Goal: Information Seeking & Learning: Learn about a topic

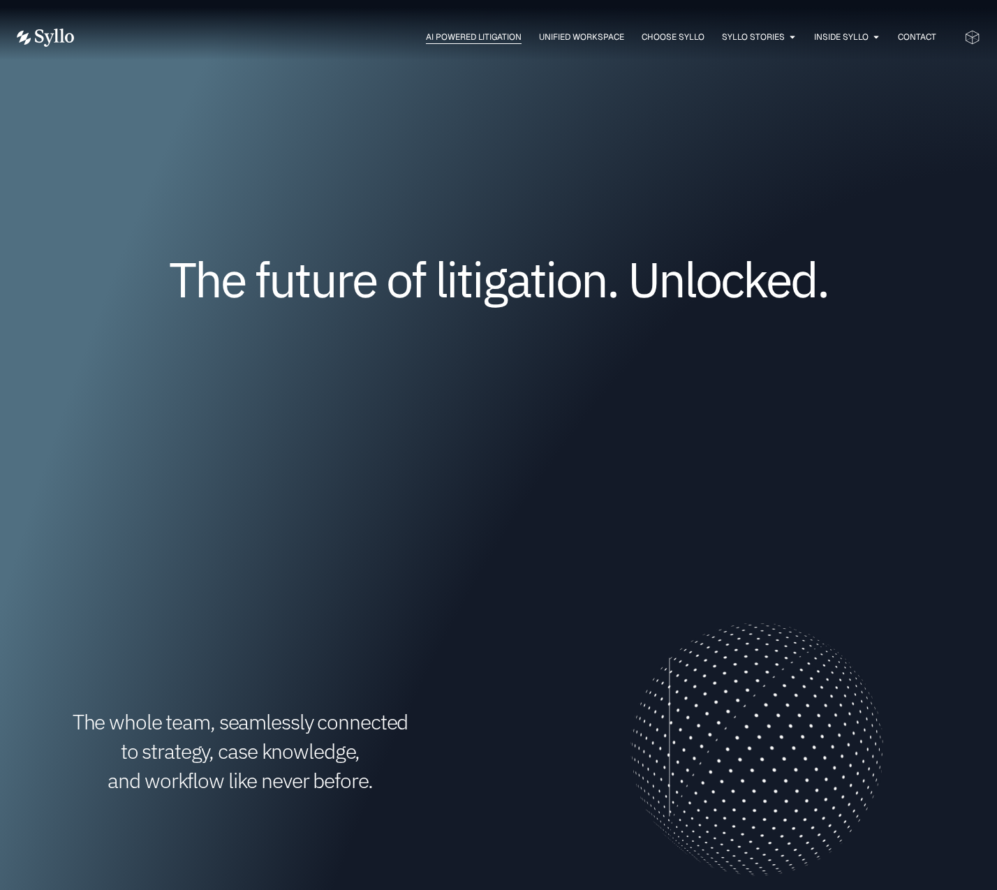
click at [482, 37] on span "AI Powered Litigation" at bounding box center [474, 37] width 96 height 13
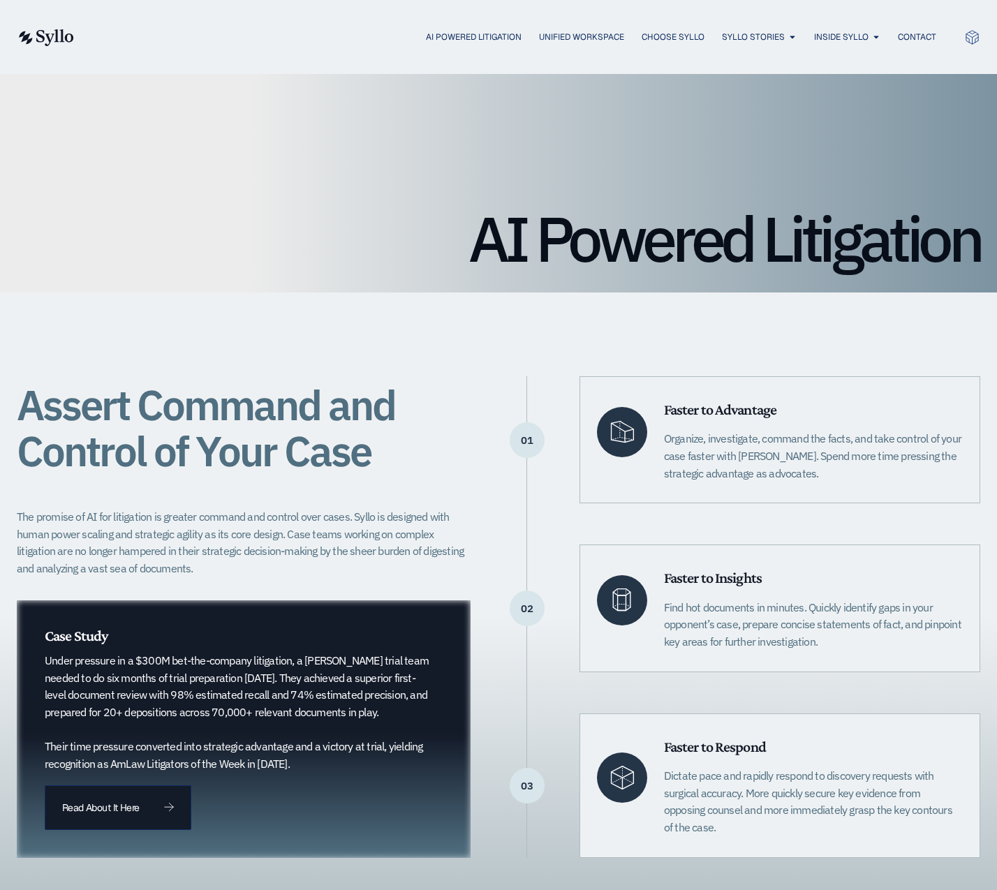
scroll to position [70, 0]
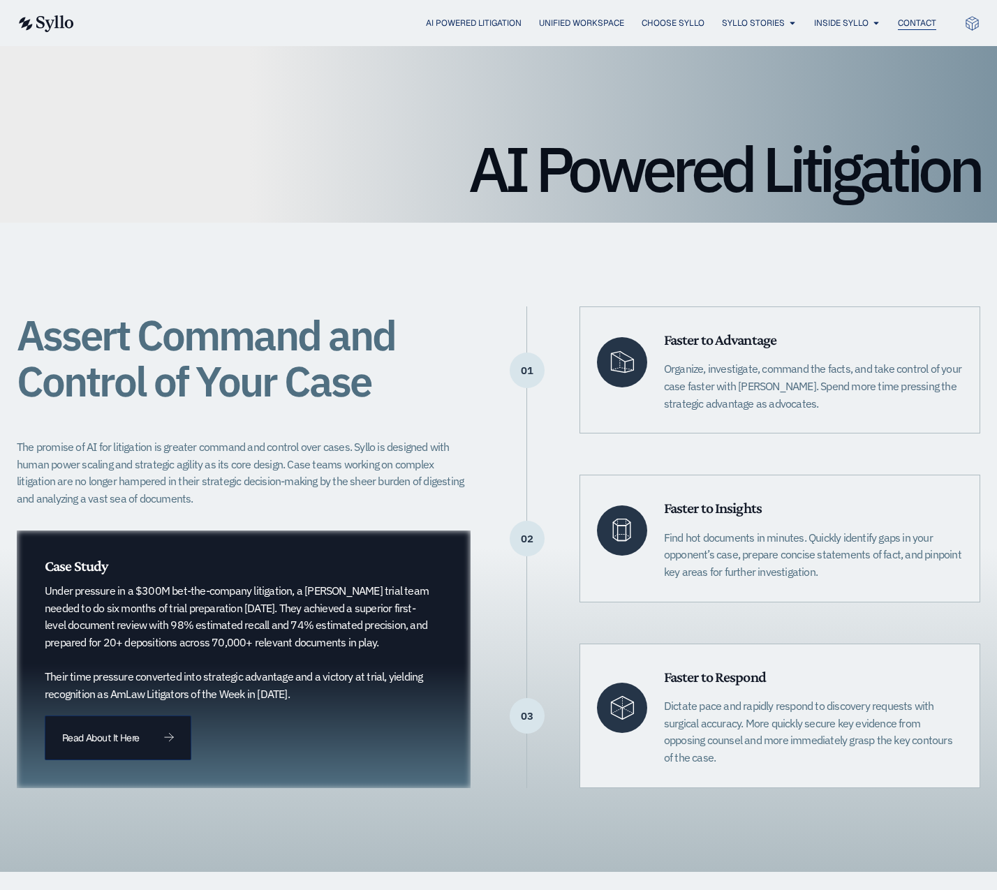
click at [918, 22] on span "Contact" at bounding box center [917, 23] width 38 height 13
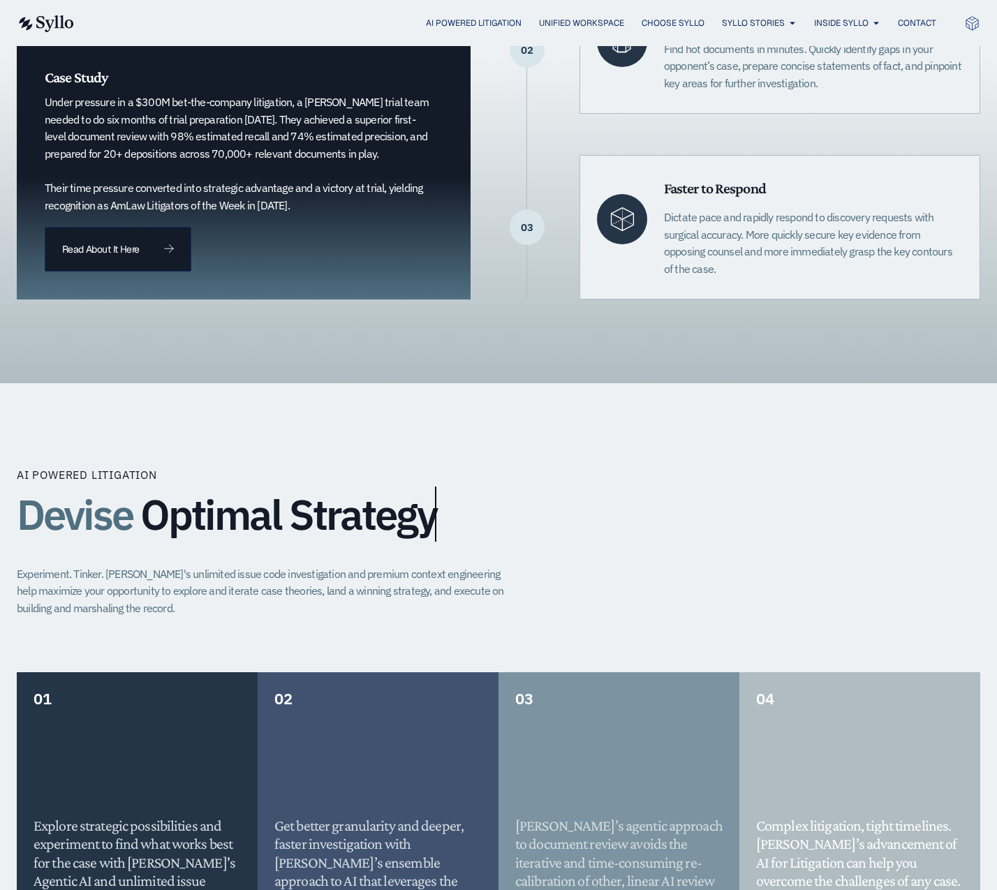
scroll to position [698, 0]
